Goal: Task Accomplishment & Management: Use online tool/utility

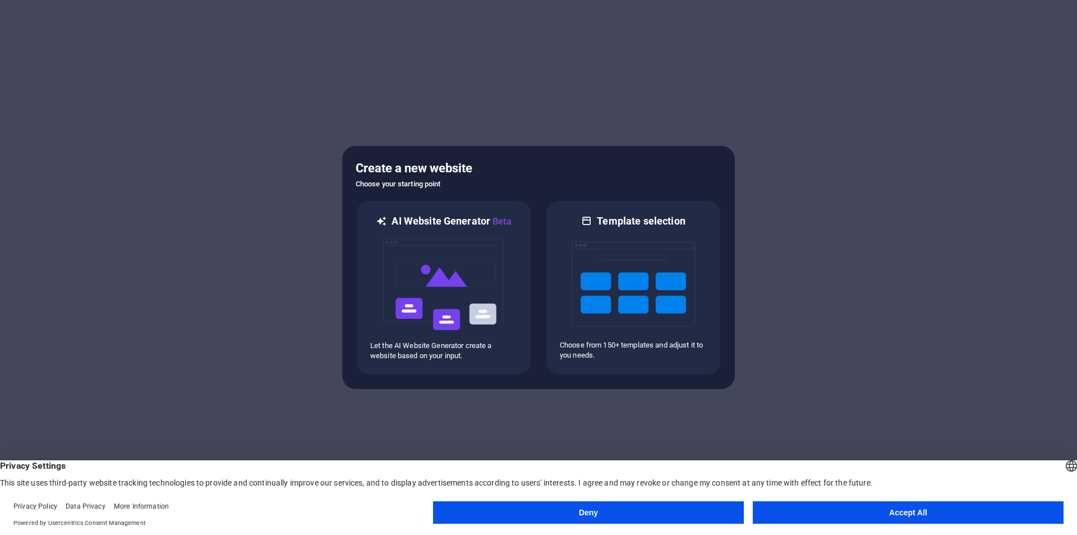
click at [912, 517] on button "Accept All" at bounding box center [908, 512] width 311 height 22
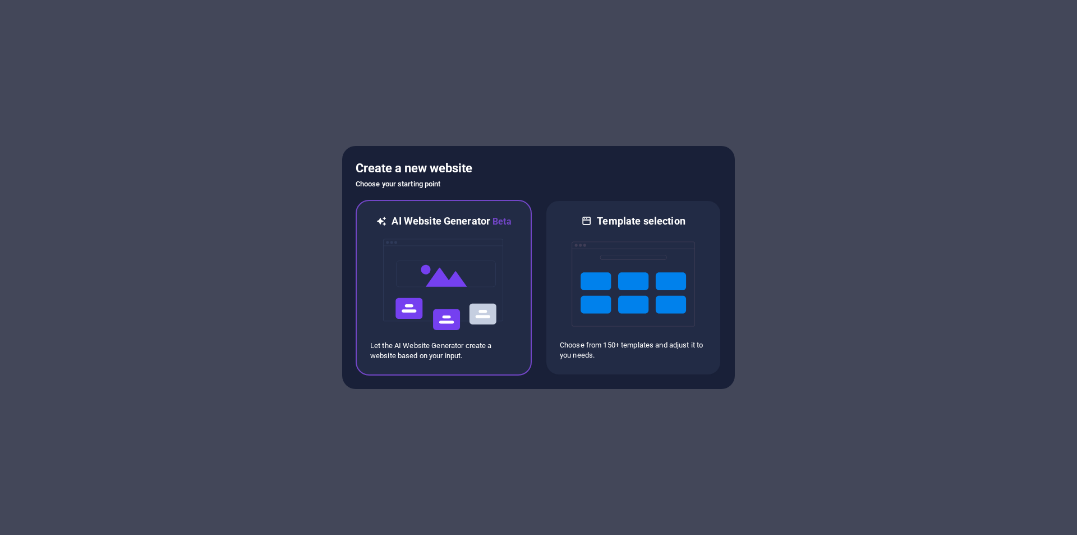
click at [447, 258] on img at bounding box center [443, 284] width 123 height 112
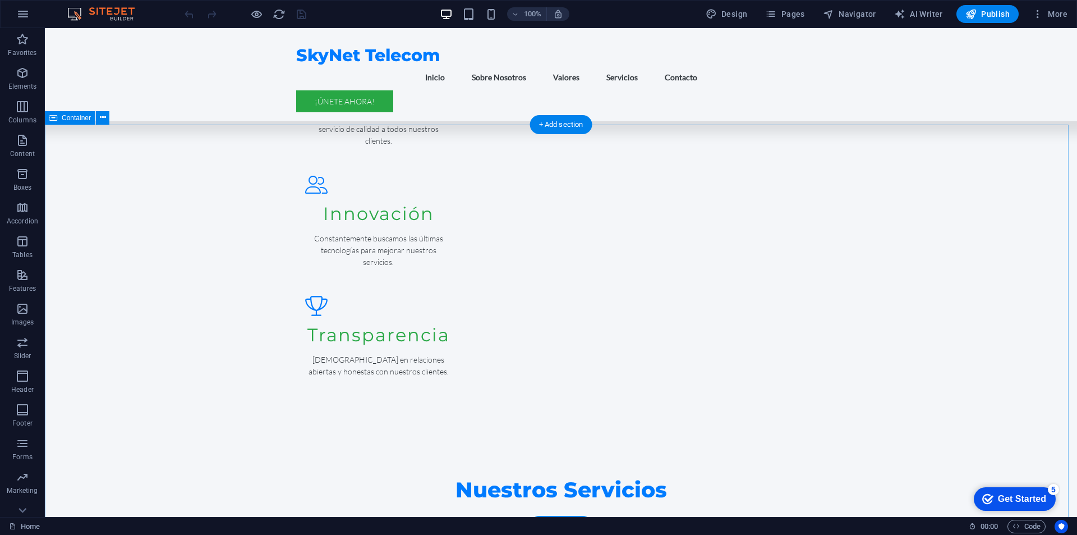
scroll to position [1234, 0]
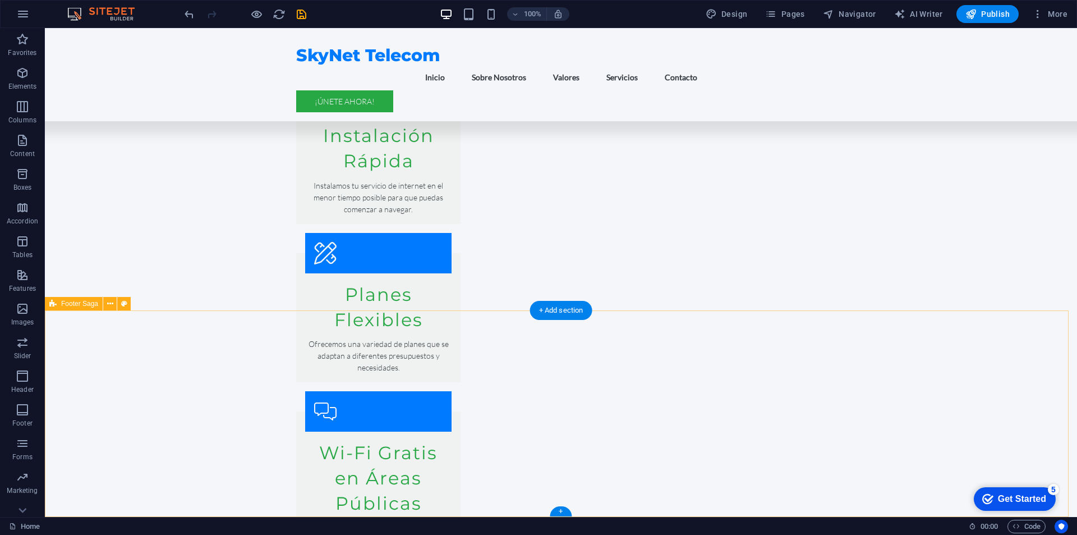
scroll to position [1954, 0]
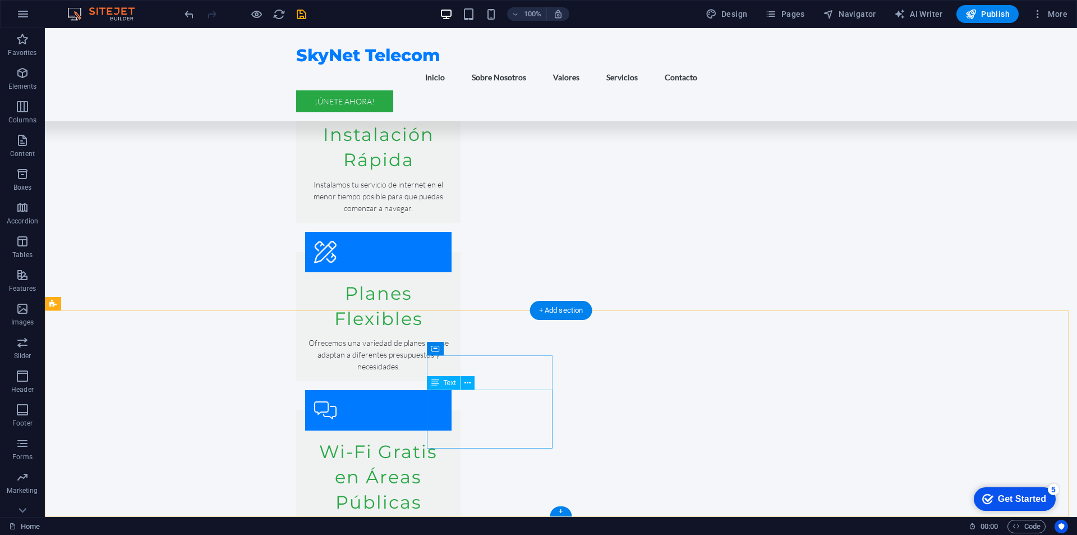
drag, startPoint x: 439, startPoint y: 395, endPoint x: 468, endPoint y: 395, distance: 29.2
drag, startPoint x: 426, startPoint y: 395, endPoint x: 431, endPoint y: 397, distance: 5.9
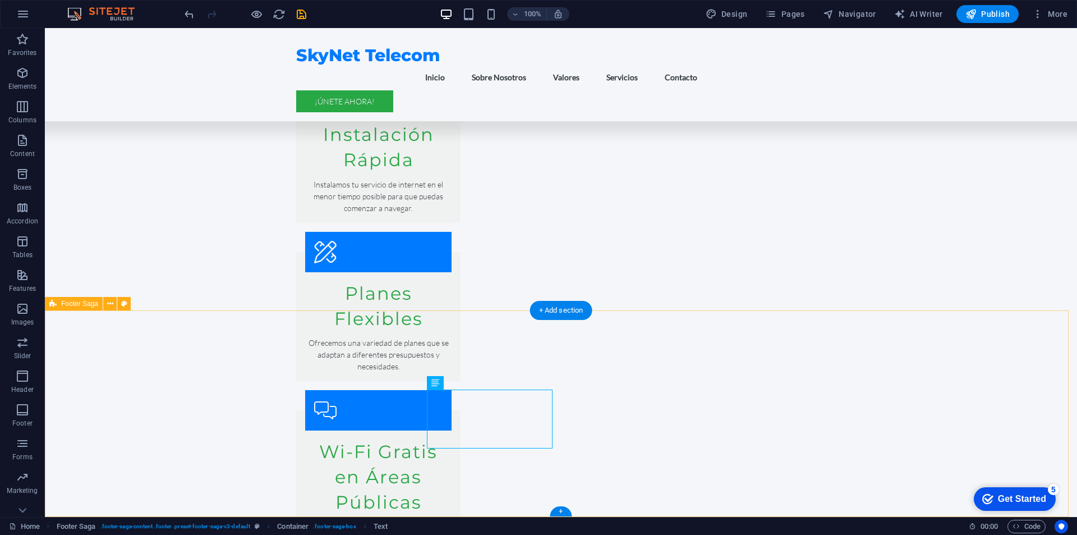
drag, startPoint x: 430, startPoint y: 397, endPoint x: 476, endPoint y: 397, distance: 46.6
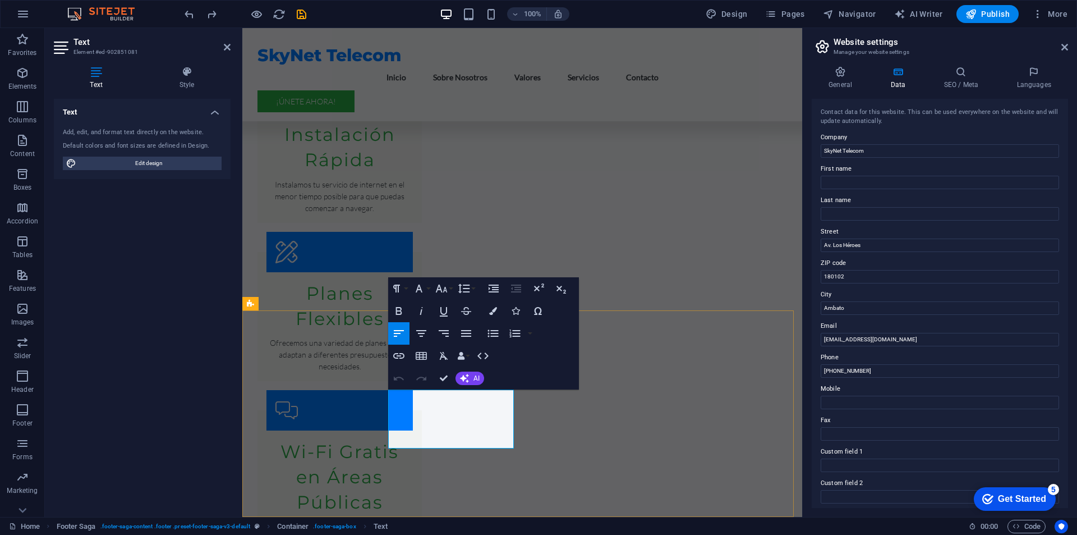
drag, startPoint x: 876, startPoint y: 245, endPoint x: 820, endPoint y: 245, distance: 56.1
click at [820, 245] on div "Contact data for this website. This can be used everywhere on the website and w…" at bounding box center [940, 303] width 256 height 409
type input "[PERSON_NAME] y [PERSON_NAME]"
drag, startPoint x: 1089, startPoint y: 367, endPoint x: 794, endPoint y: 339, distance: 296.4
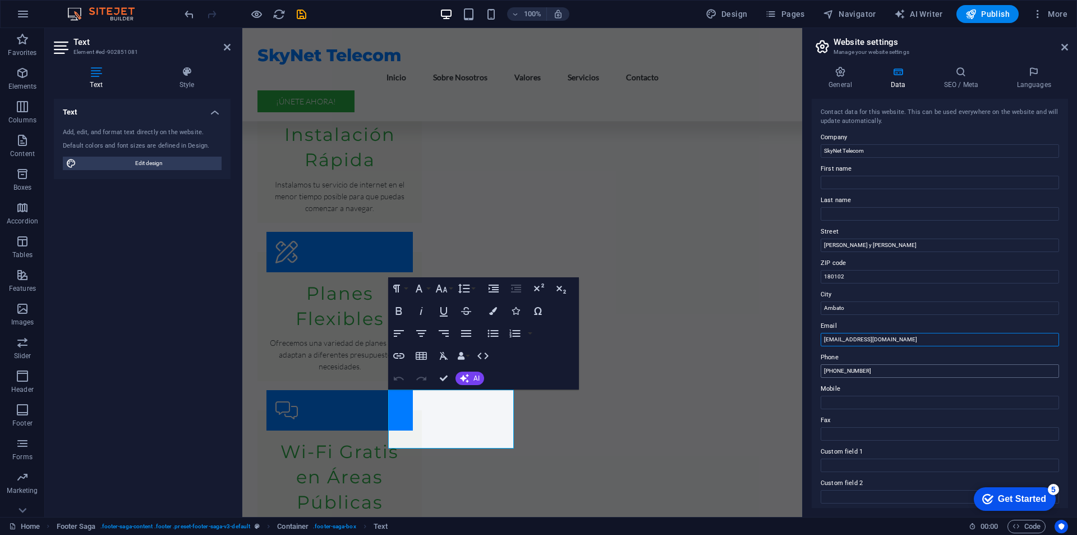
type input "[EMAIL_ADDRESS][DOMAIN_NAME]"
drag, startPoint x: 874, startPoint y: 372, endPoint x: 843, endPoint y: 376, distance: 31.7
click at [843, 376] on input "+593 3 123 4567" at bounding box center [940, 370] width 238 height 13
type input "[PHONE_NUMBER]"
click at [854, 398] on input "Mobile" at bounding box center [940, 401] width 238 height 13
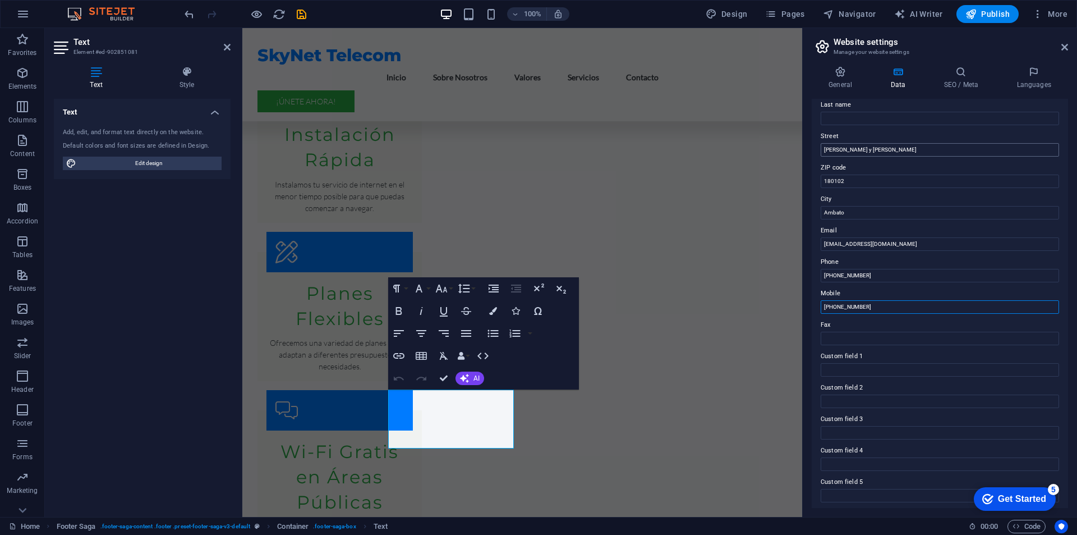
scroll to position [0, 0]
type input "[PHONE_NUMBER]"
click at [869, 275] on input "180102" at bounding box center [940, 276] width 238 height 13
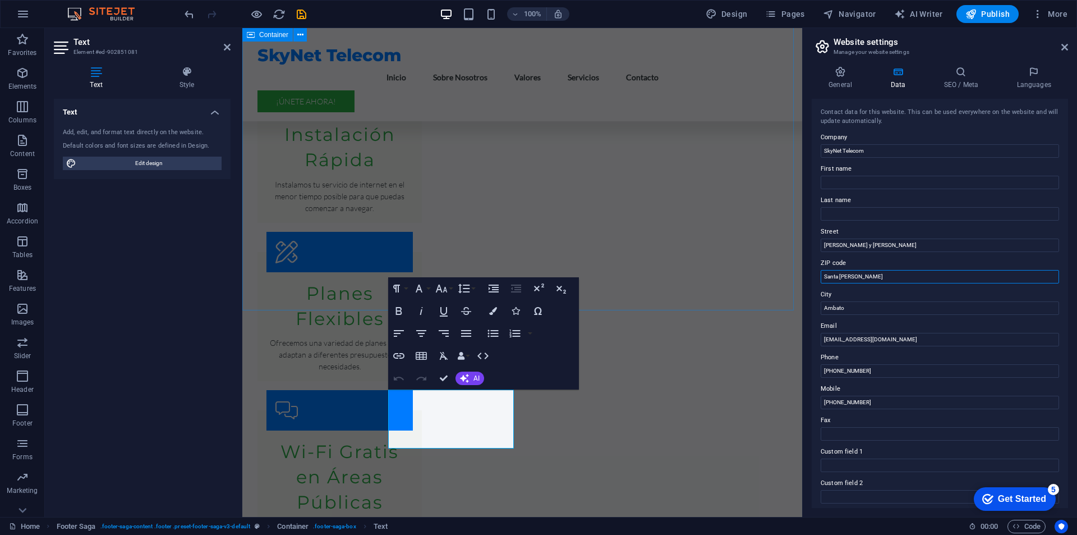
type input "Santa [PERSON_NAME]"
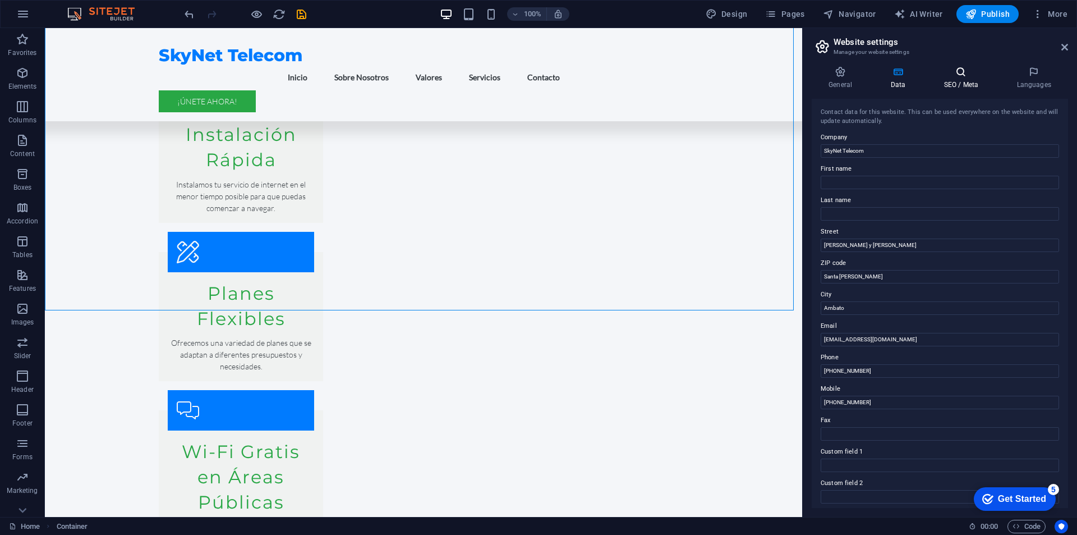
click at [958, 81] on h4 "SEO / Meta" at bounding box center [963, 78] width 73 height 24
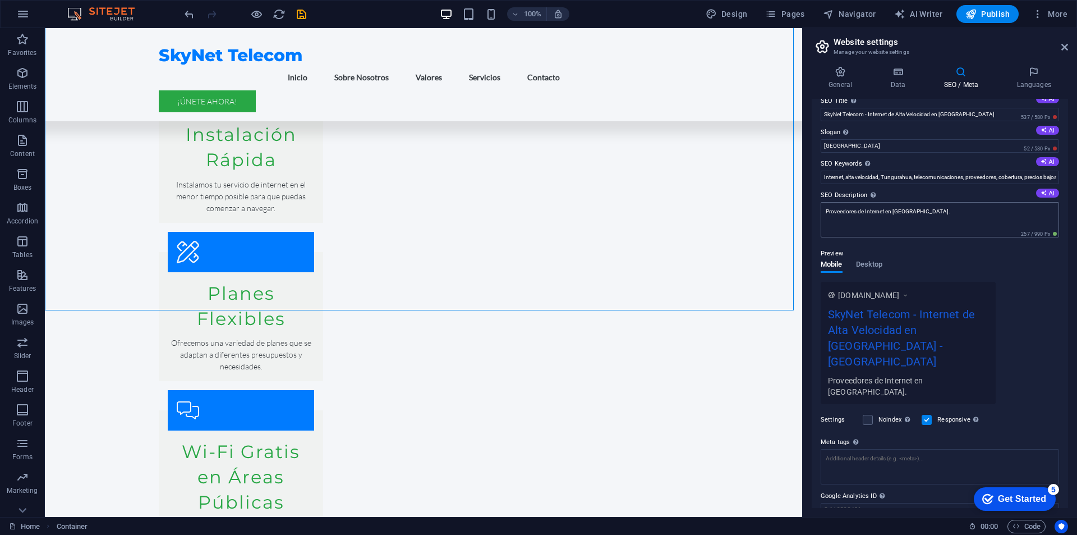
scroll to position [35, 0]
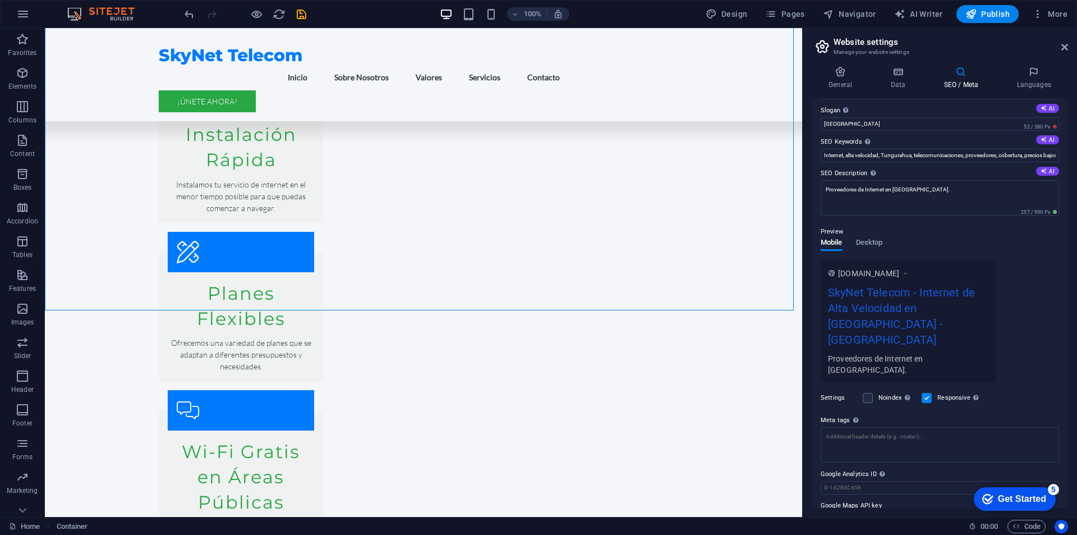
click at [864, 512] on input "Google Maps API key" at bounding box center [940, 518] width 238 height 13
paste input "AIzaSyD8K_HIEllFUHIql8DWz0J5SPVft2iTT9M"
type input "AIzaSyD8K_HIEllFUHIql8DWz0J5SPVft2iTT9M"
click at [1042, 346] on div "www.example.com SkyNet Telecom - Internet de Alta Velocidad en Tungurahua - Ber…" at bounding box center [940, 321] width 238 height 122
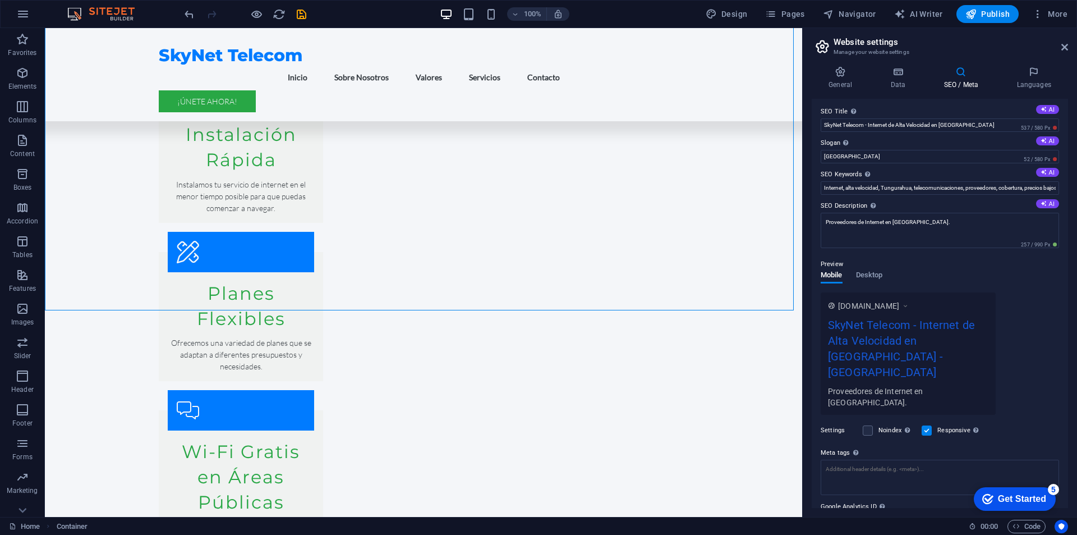
scroll to position [0, 0]
click at [1027, 73] on icon at bounding box center [1034, 71] width 68 height 11
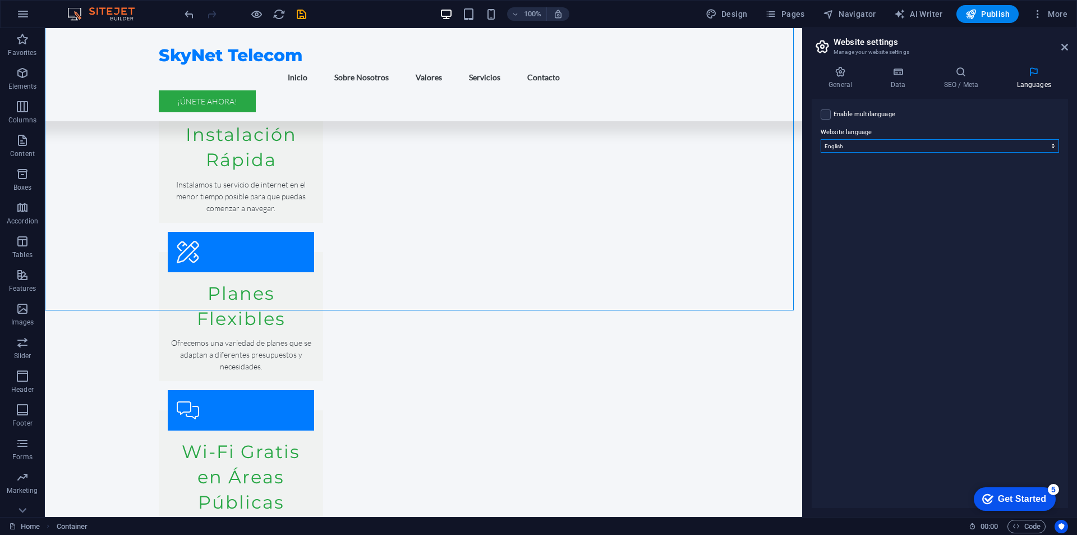
click at [907, 144] on select "Abkhazian Afar Afrikaans Akan Albanian Amharic Arabic Aragonese Armenian Assame…" at bounding box center [940, 145] width 238 height 13
select select "148"
click at [821, 139] on select "Abkhazian Afar Afrikaans Akan Albanian Amharic Arabic Aragonese Armenian Assame…" at bounding box center [940, 145] width 238 height 13
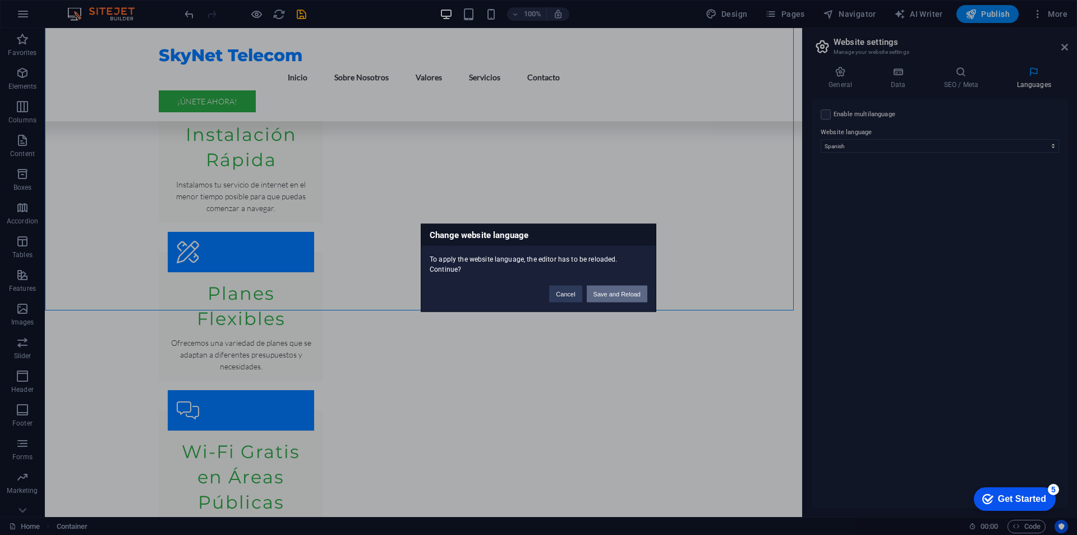
click at [615, 297] on button "Save and Reload" at bounding box center [617, 293] width 61 height 17
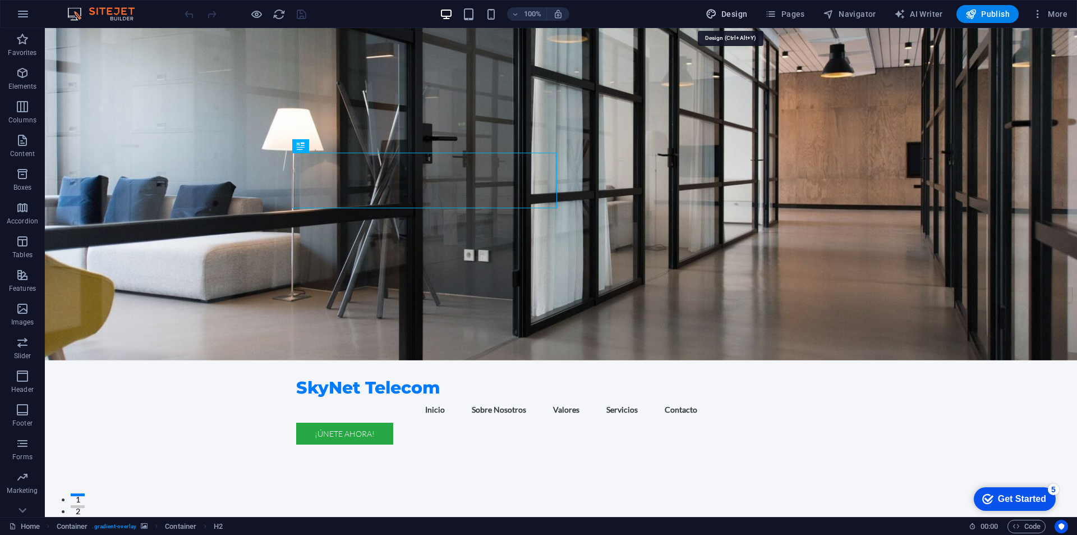
click at [733, 12] on span "Design" at bounding box center [727, 13] width 42 height 11
select select "px"
select select "200"
select select "px"
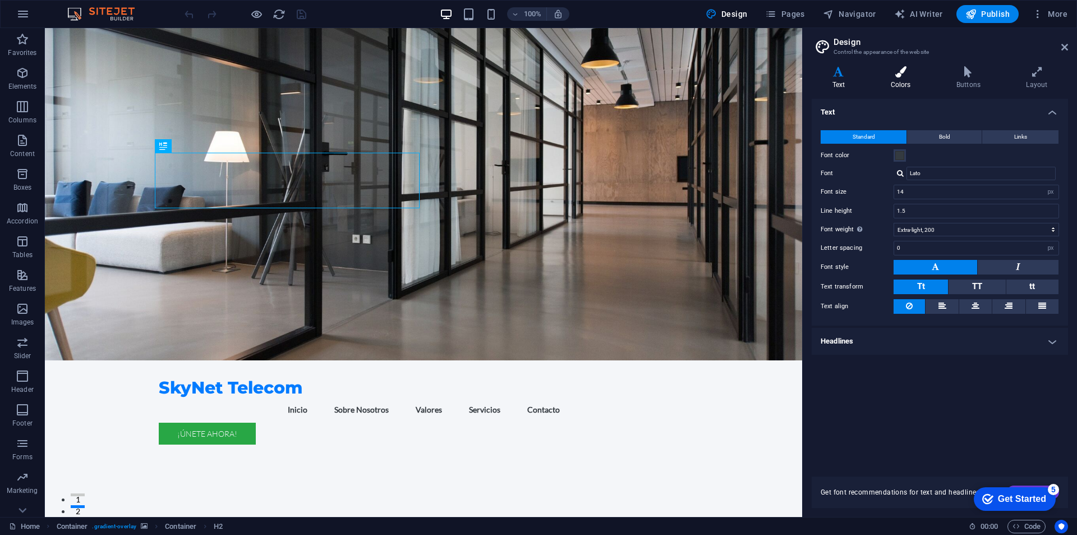
click at [908, 72] on icon at bounding box center [900, 71] width 61 height 11
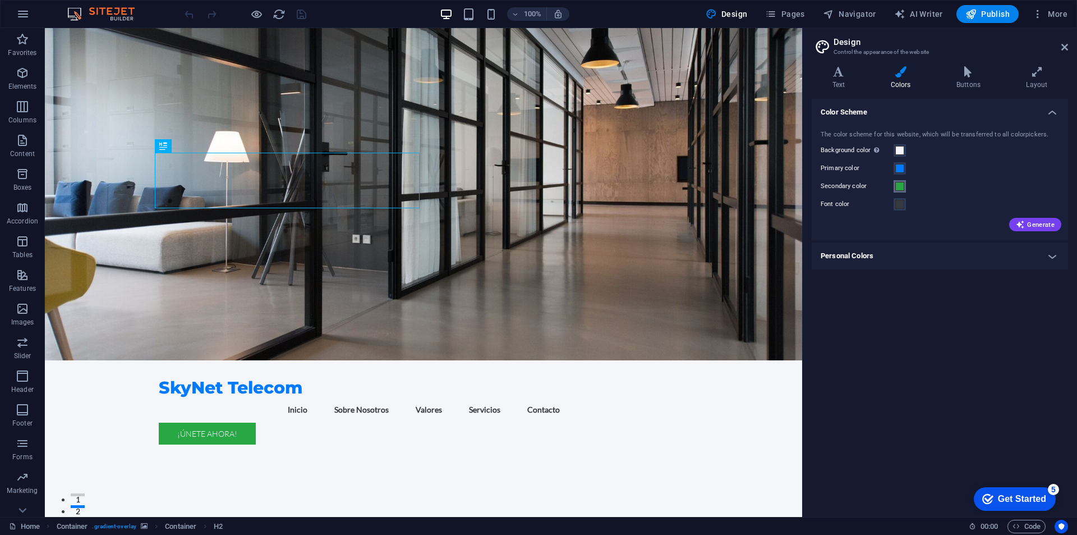
click at [903, 189] on span at bounding box center [899, 186] width 9 height 9
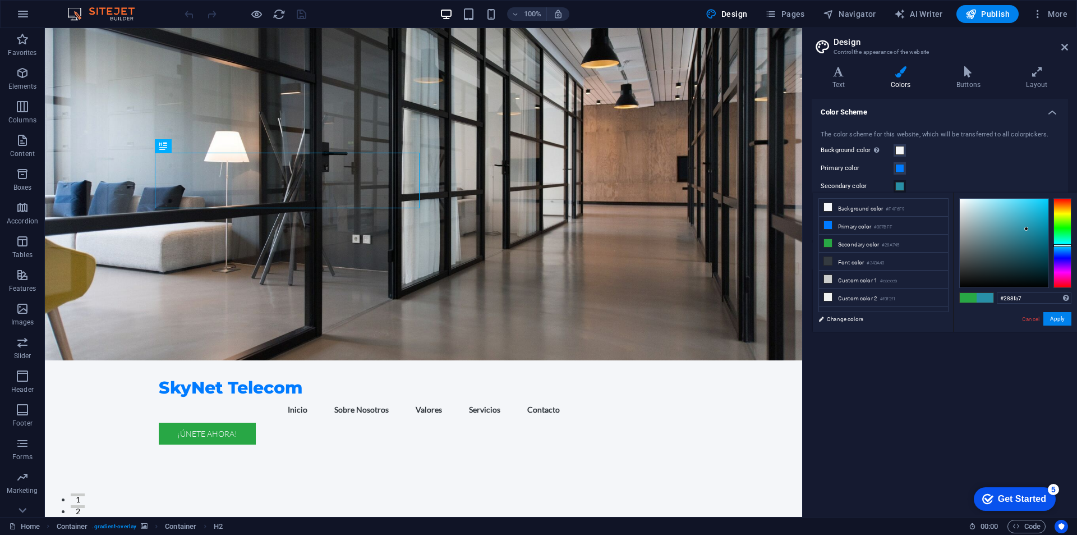
click at [1065, 245] on div at bounding box center [1063, 243] width 18 height 90
drag, startPoint x: 1029, startPoint y: 219, endPoint x: 1021, endPoint y: 208, distance: 13.7
click at [1021, 208] on div at bounding box center [1004, 243] width 89 height 89
type input "#00d0ff"
drag, startPoint x: 1026, startPoint y: 210, endPoint x: 1053, endPoint y: 192, distance: 32.1
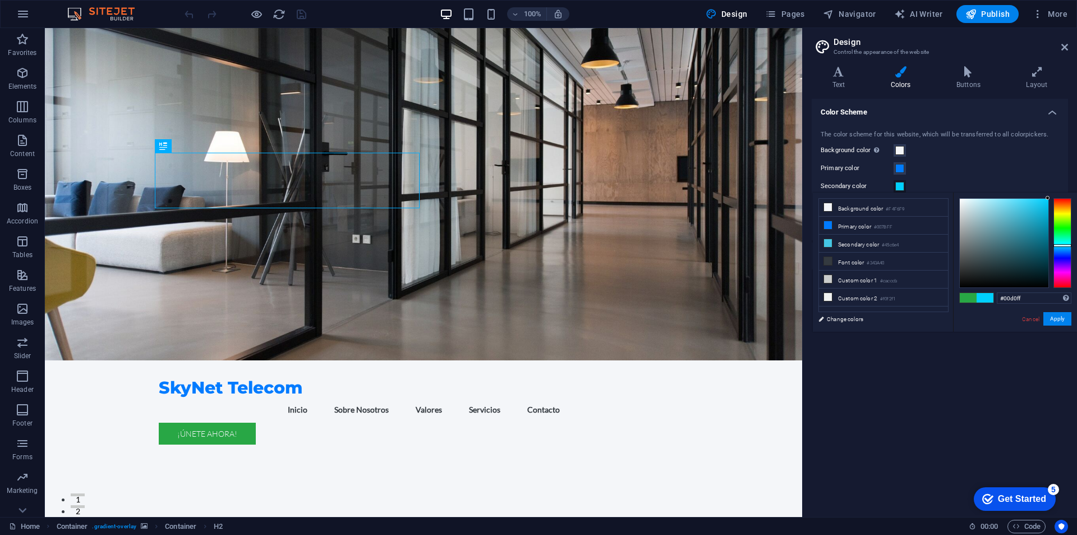
click at [1053, 192] on div "#00d0ff Supported formats #0852ed rgb(8, 82, 237) rgba(8, 82, 237, 90%) hsv(221…" at bounding box center [1015, 343] width 124 height 302
click at [1018, 171] on div "Primary color" at bounding box center [940, 168] width 238 height 13
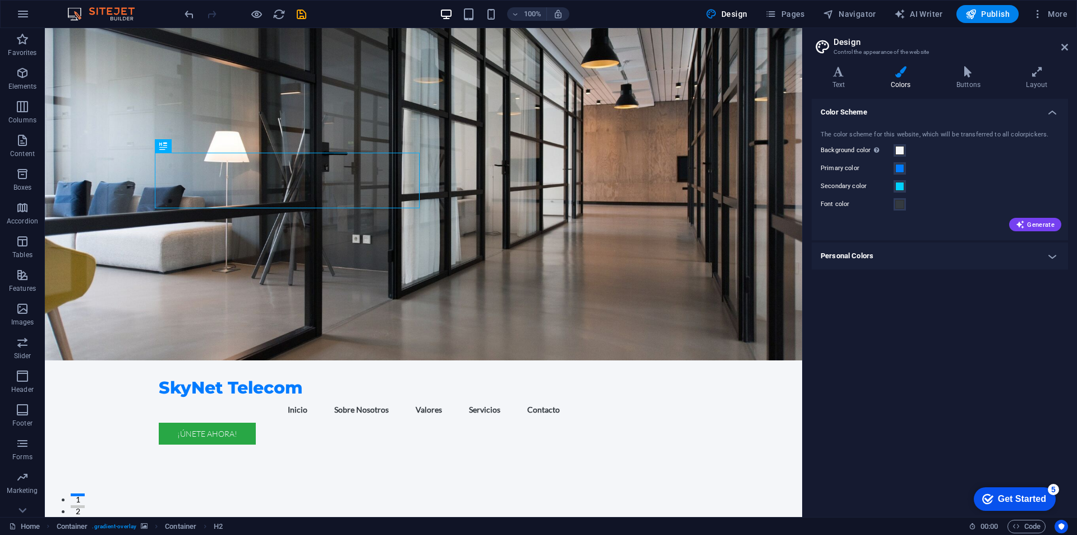
click at [979, 249] on h4 "Personal Colors" at bounding box center [940, 255] width 256 height 27
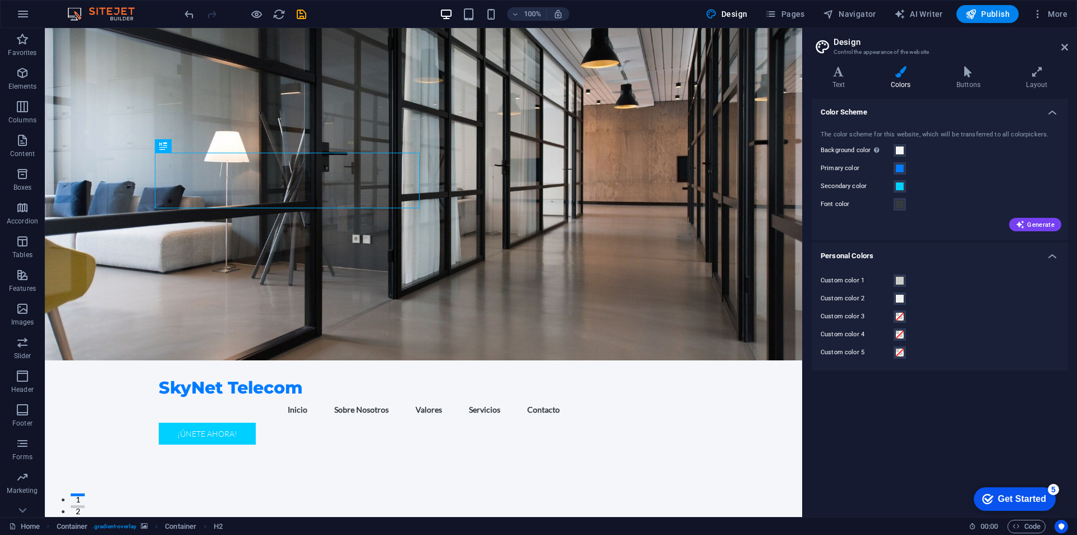
click at [982, 249] on h4 "Personal Colors" at bounding box center [940, 252] width 256 height 20
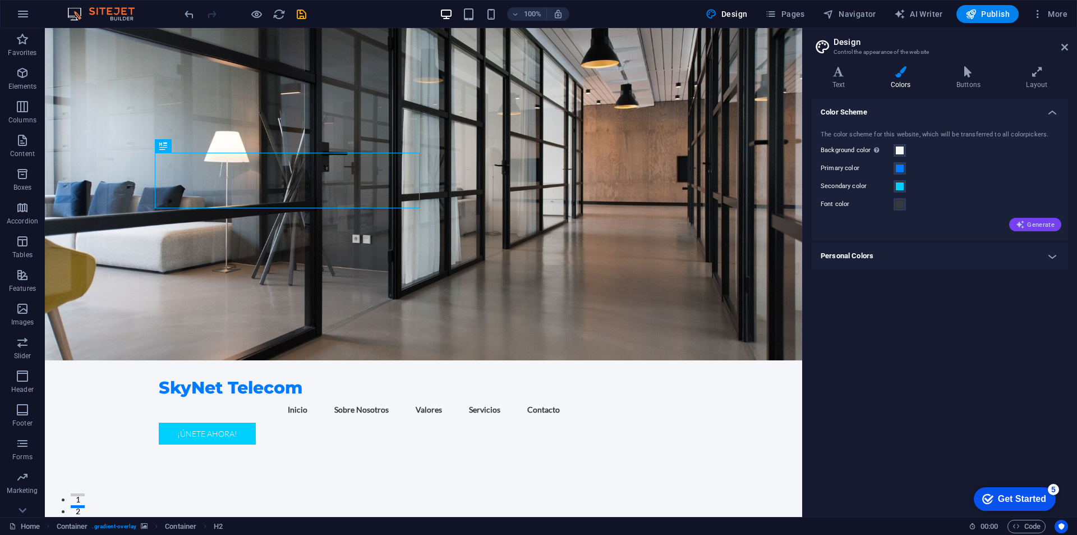
click at [1043, 224] on span "Generate" at bounding box center [1035, 224] width 39 height 9
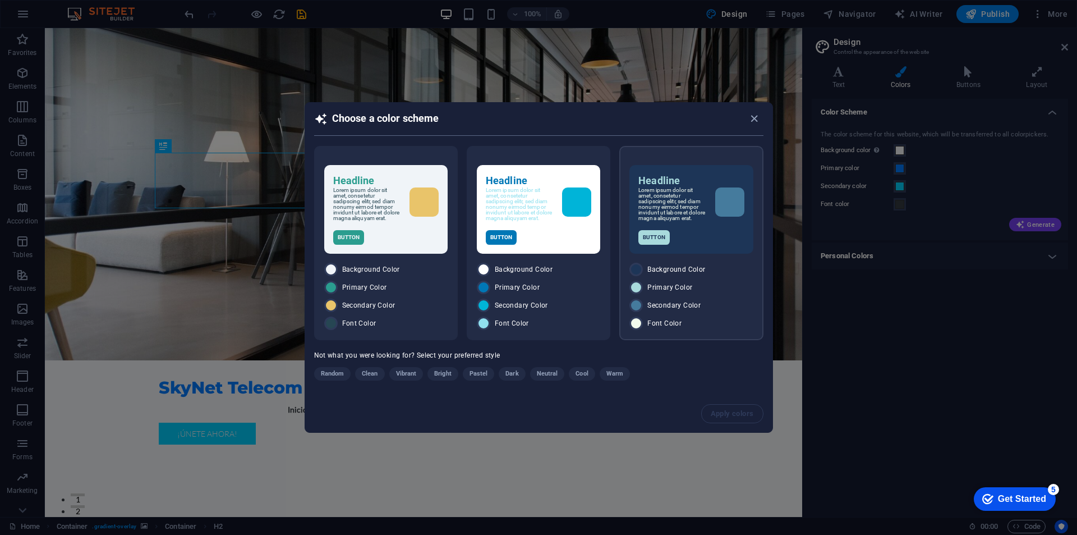
click at [694, 219] on p "Lorem ipsum dolor sit amet, consetetur sadipscing elitr, sed diam nonumy eirmod…" at bounding box center [671, 204] width 67 height 34
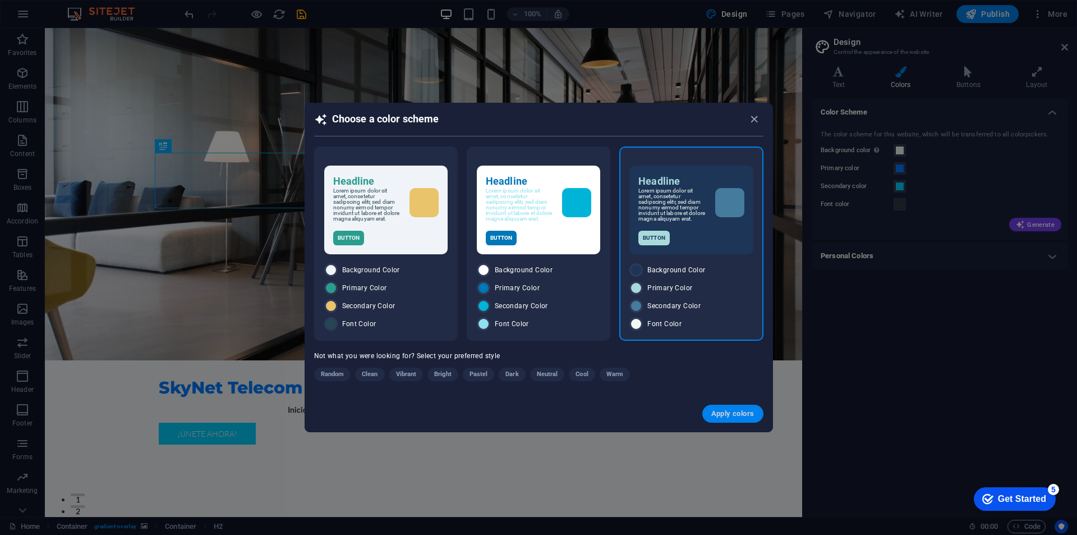
click at [742, 415] on span "Apply colors" at bounding box center [732, 413] width 43 height 9
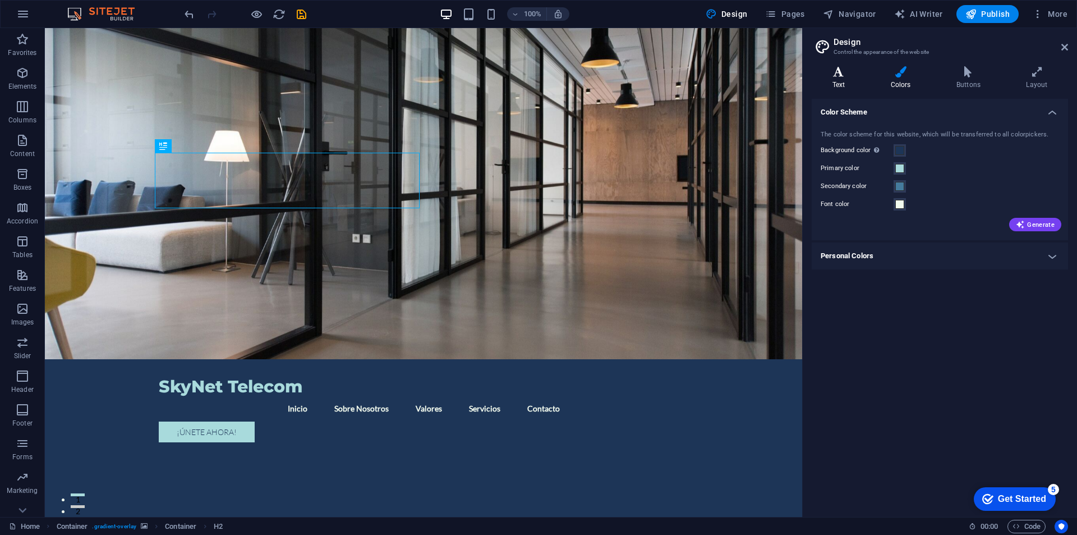
click at [840, 76] on icon at bounding box center [839, 71] width 54 height 11
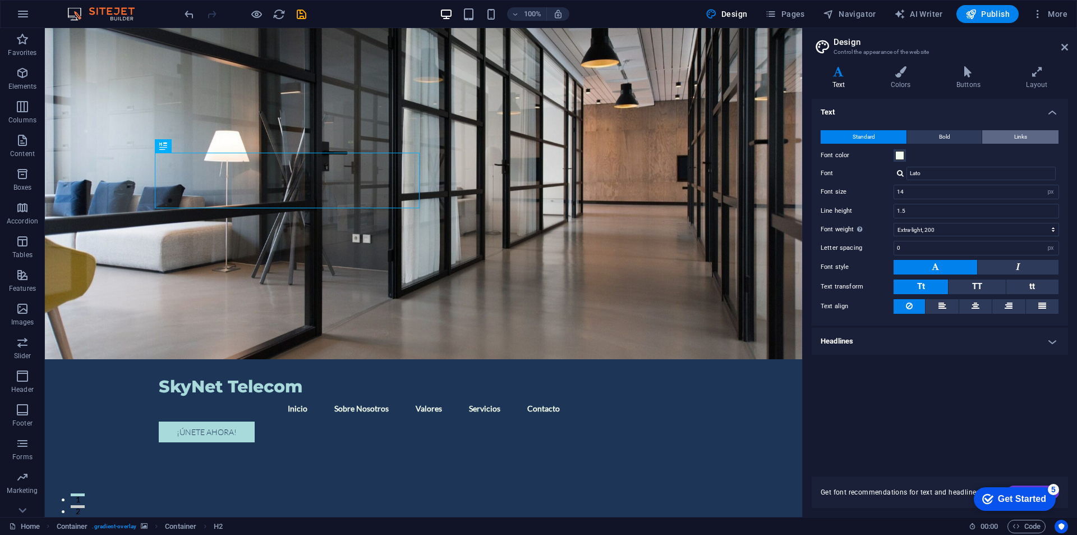
click at [1031, 139] on button "Links" at bounding box center [1020, 136] width 76 height 13
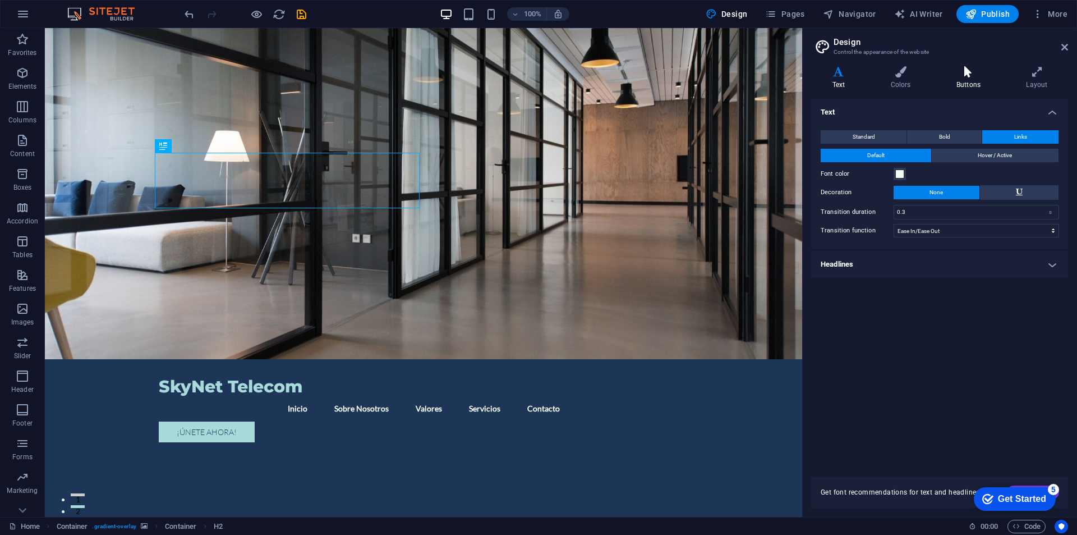
click at [959, 75] on icon at bounding box center [968, 71] width 65 height 11
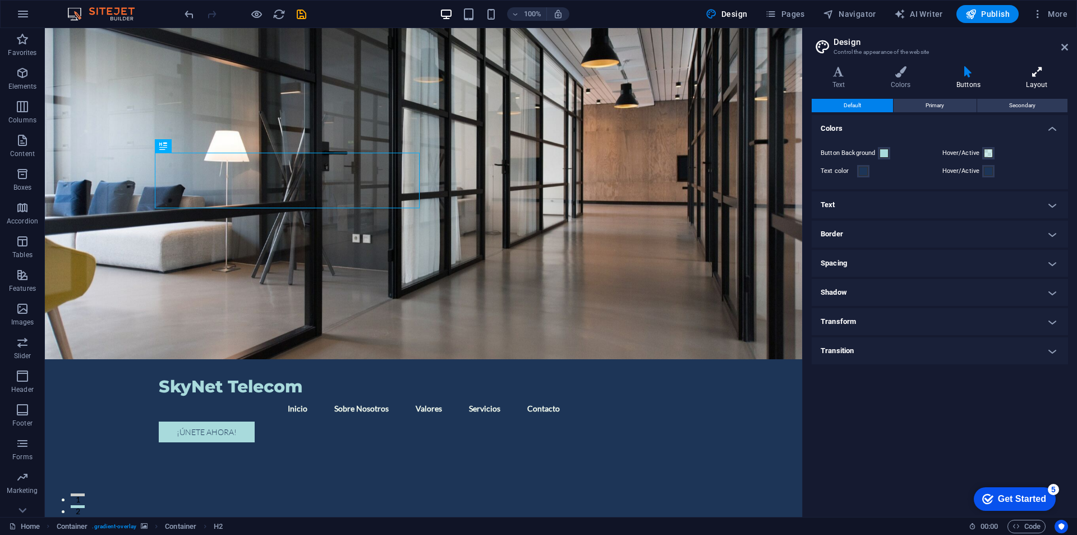
click at [1038, 79] on h4 "Layout" at bounding box center [1037, 78] width 62 height 24
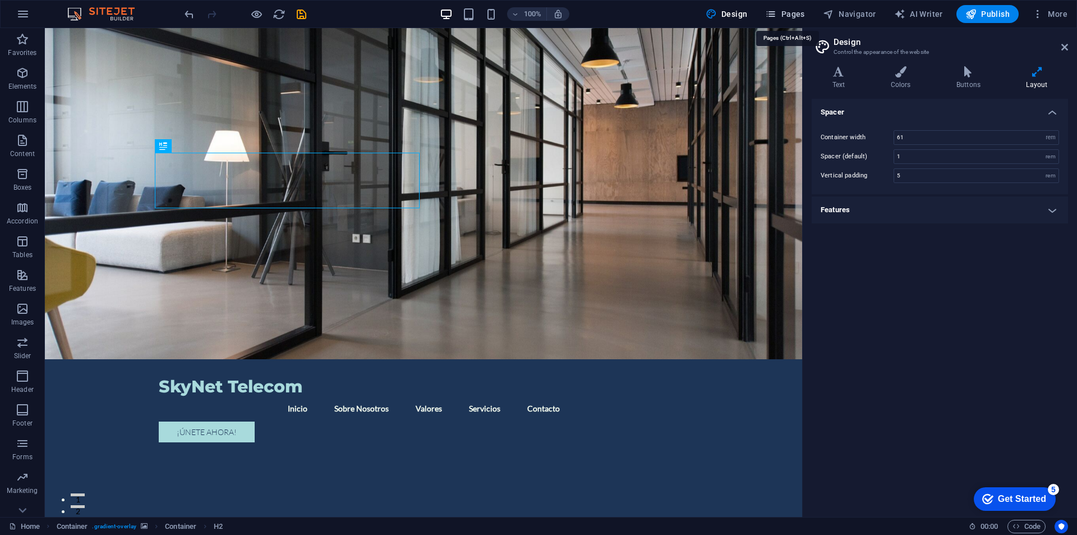
click at [797, 12] on span "Pages" at bounding box center [784, 13] width 39 height 11
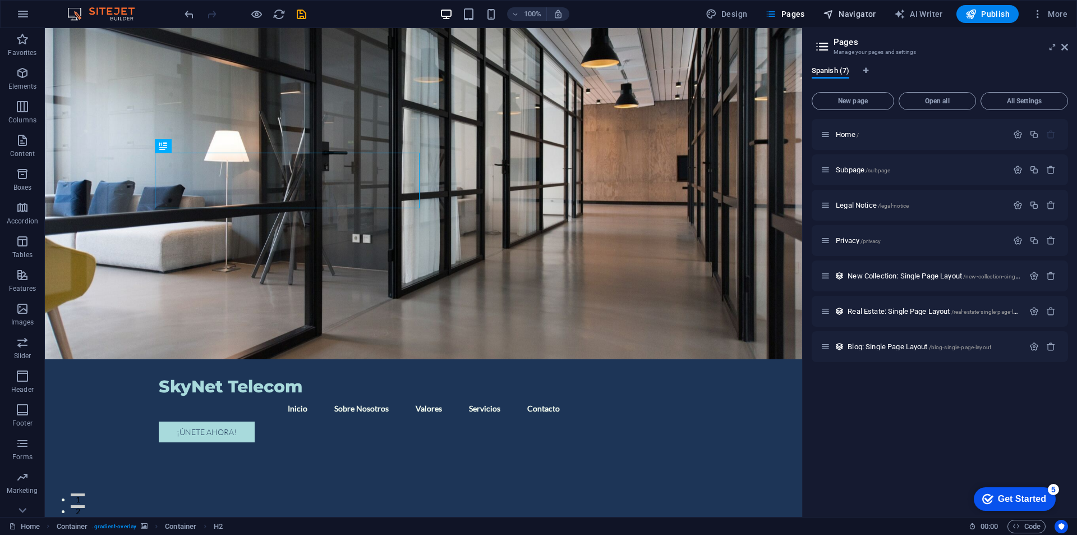
click at [847, 10] on span "Navigator" at bounding box center [849, 13] width 53 height 11
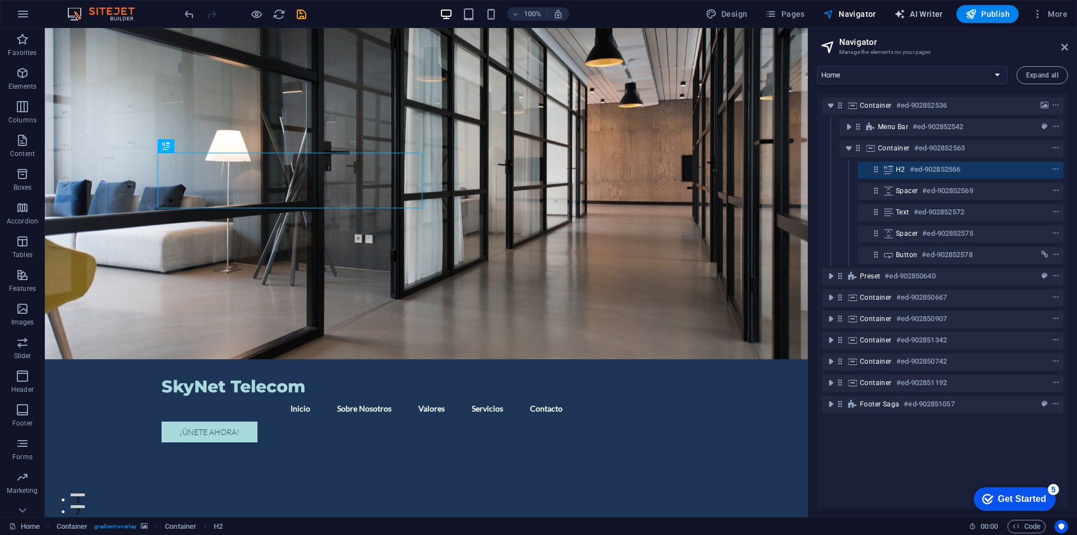
click at [913, 10] on span "AI Writer" at bounding box center [918, 13] width 49 height 11
select select "English"
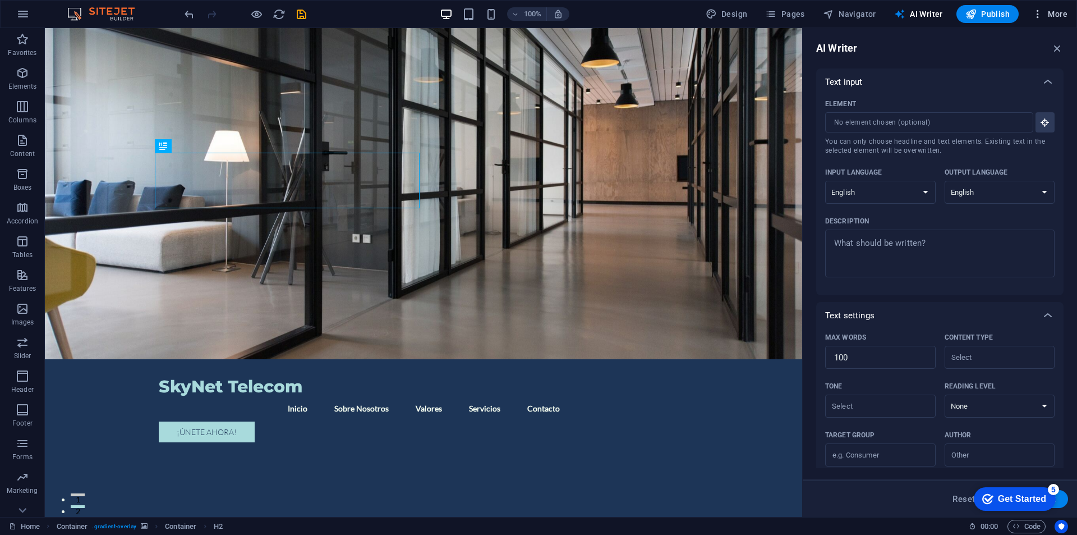
click at [1045, 11] on span "More" at bounding box center [1049, 13] width 35 height 11
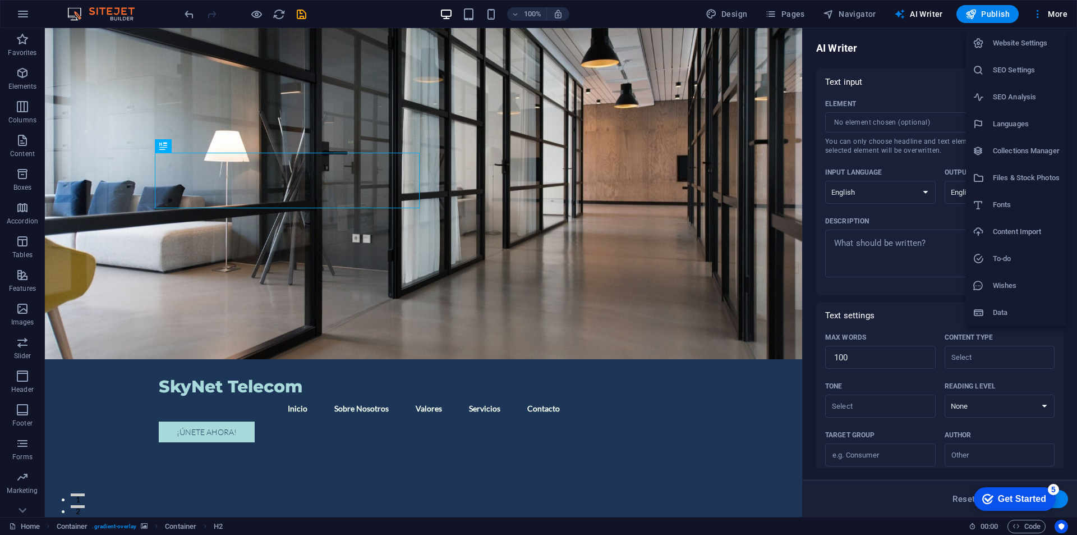
click at [1042, 185] on li "Files & Stock Photos" at bounding box center [1016, 177] width 100 height 27
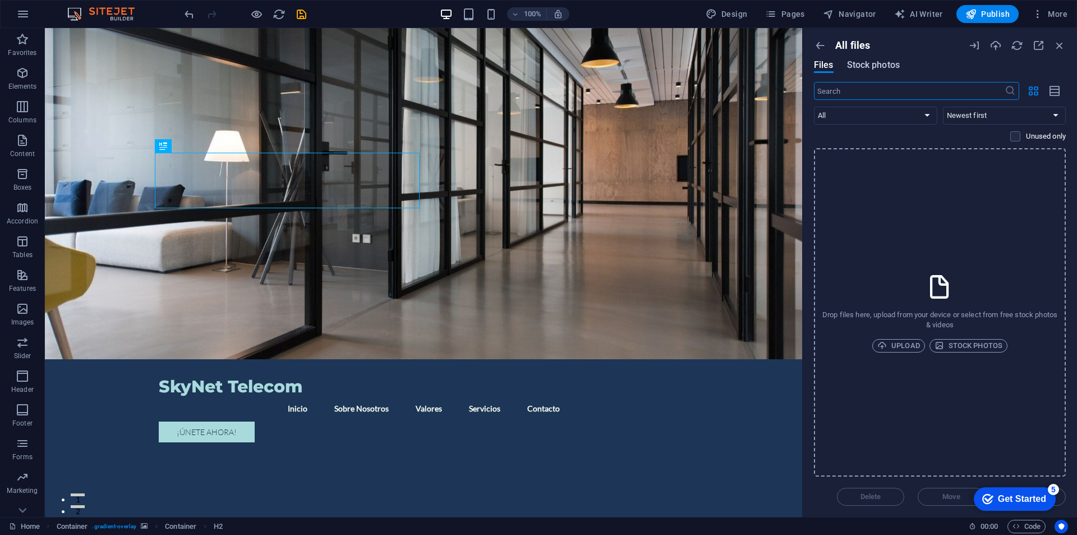
click at [895, 63] on span "Stock photos" at bounding box center [873, 64] width 53 height 13
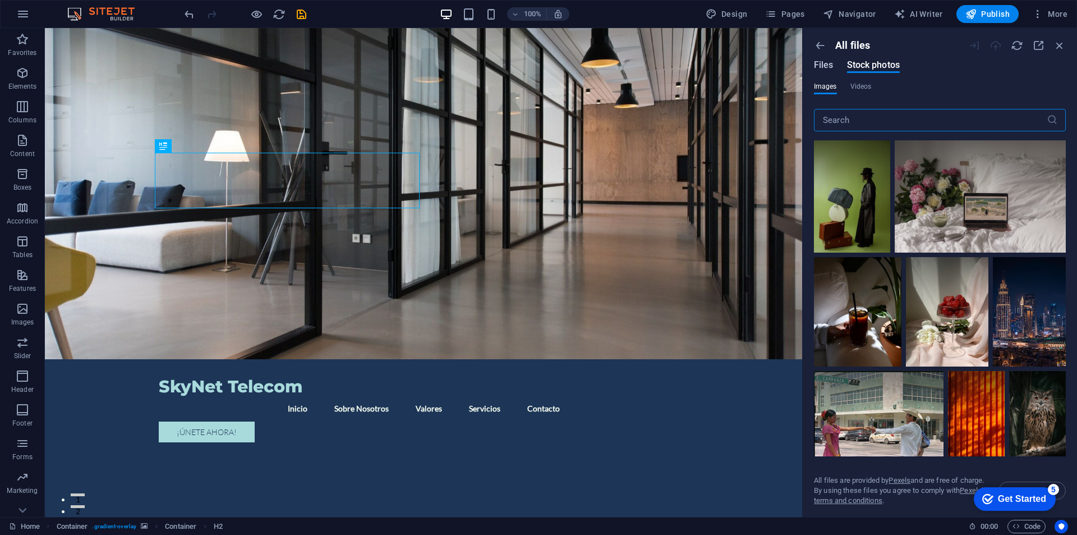
click at [821, 67] on span "Files" at bounding box center [824, 64] width 20 height 13
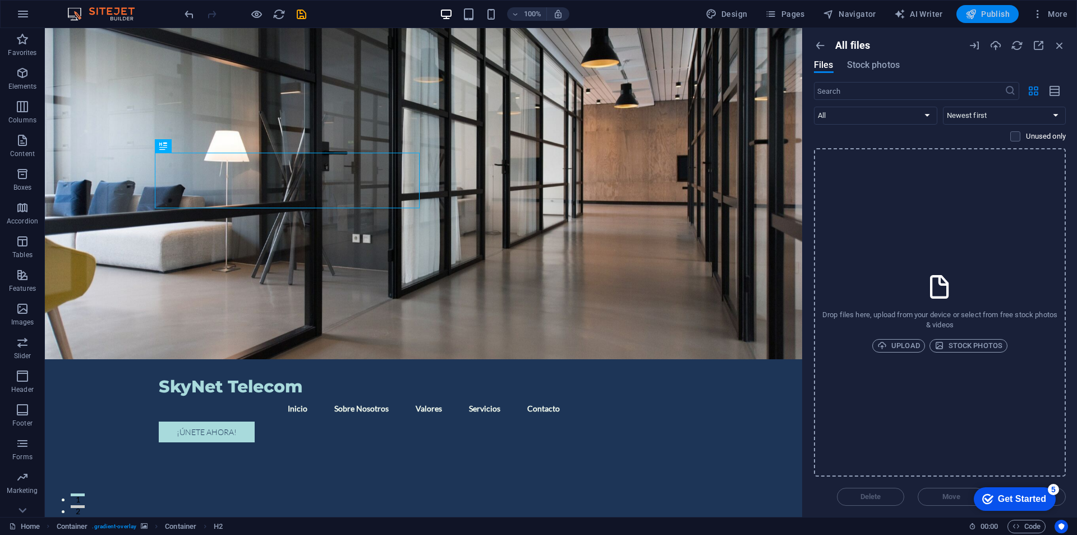
click at [973, 15] on icon "button" at bounding box center [970, 13] width 11 height 11
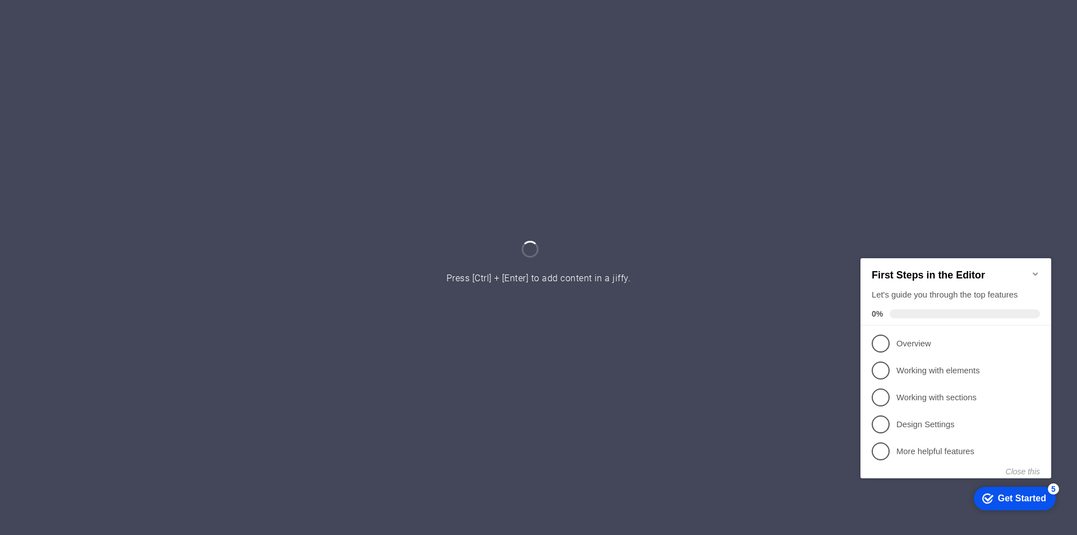
drag, startPoint x: 1036, startPoint y: 264, endPoint x: 1822, endPoint y: 468, distance: 812.6
click at [1036, 269] on icon "Minimize checklist" at bounding box center [1035, 273] width 9 height 9
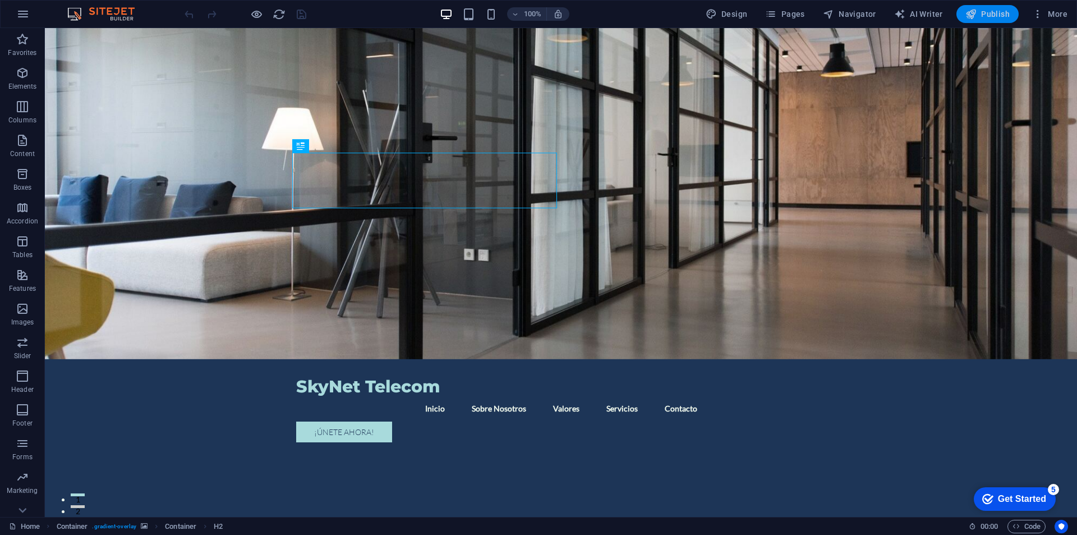
click at [990, 14] on span "Publish" at bounding box center [987, 13] width 44 height 11
